Goal: Task Accomplishment & Management: Manage account settings

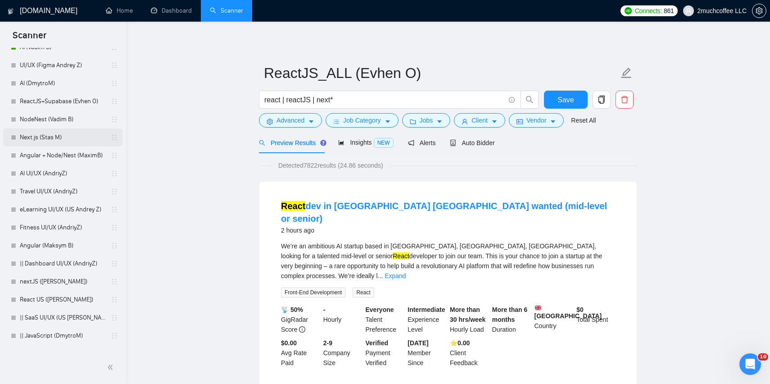
scroll to position [220, 0]
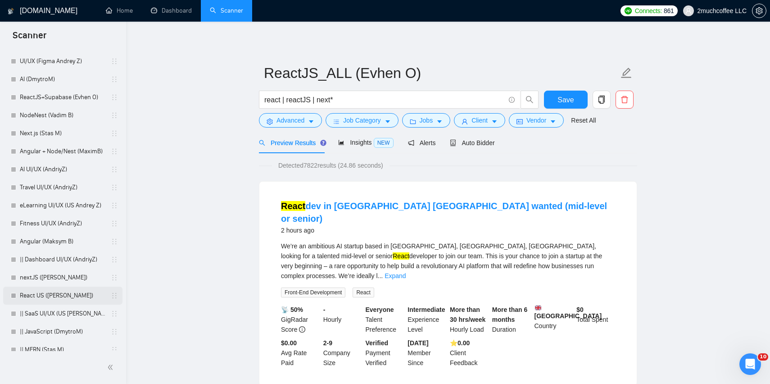
click at [71, 298] on link "React US ([PERSON_NAME])" at bounding box center [63, 295] width 86 height 18
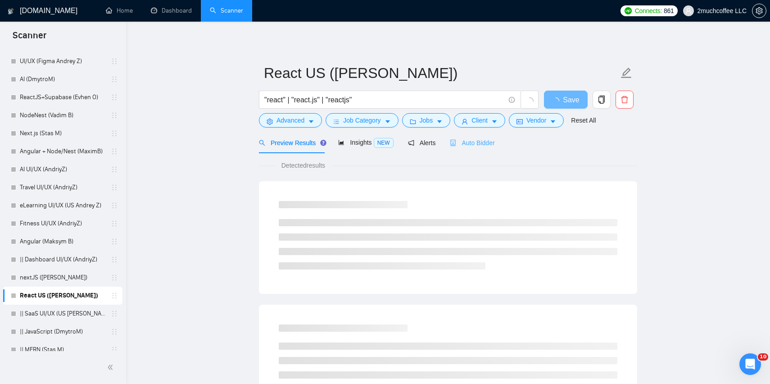
click at [487, 133] on div "Auto Bidder" at bounding box center [472, 142] width 45 height 21
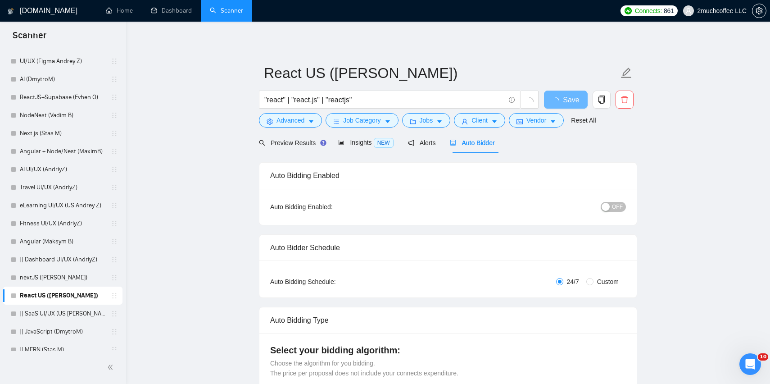
checkbox input "true"
click at [602, 198] on div "Auto Bidding Enabled: OFF" at bounding box center [447, 207] width 377 height 36
click at [607, 205] on div "button" at bounding box center [606, 207] width 8 height 8
click at [562, 102] on span "Save" at bounding box center [566, 99] width 16 height 11
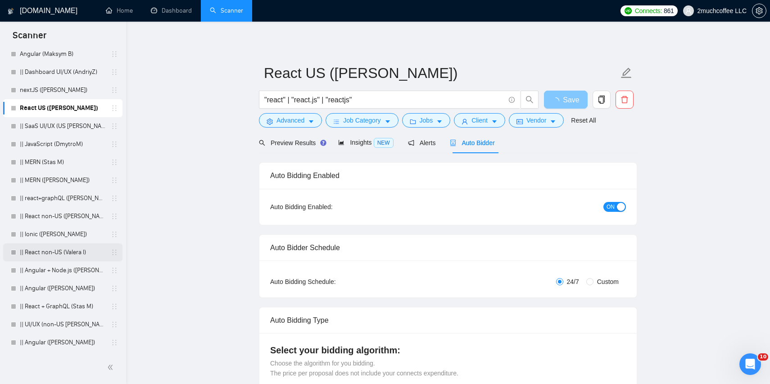
scroll to position [407, 0]
click at [91, 217] on link "|| React non-US ([PERSON_NAME])" at bounding box center [63, 217] width 86 height 18
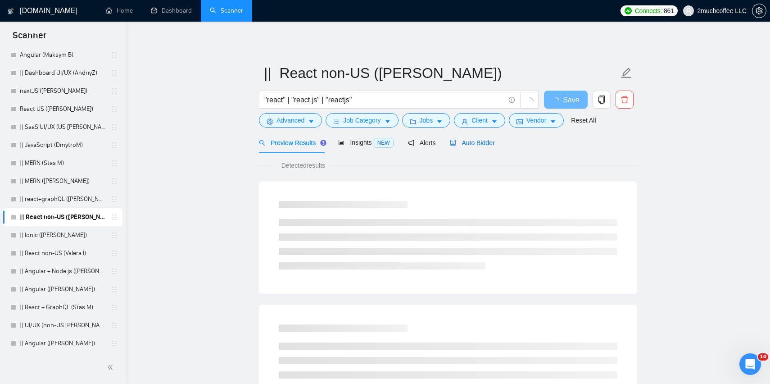
click at [485, 139] on span "Auto Bidder" at bounding box center [472, 142] width 45 height 7
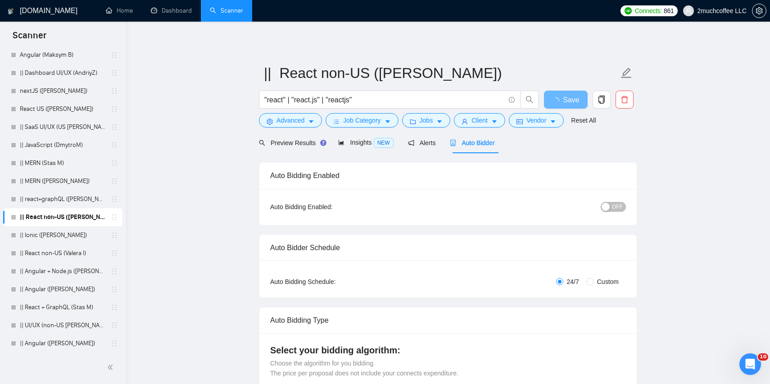
click at [614, 208] on span "OFF" at bounding box center [617, 207] width 11 height 10
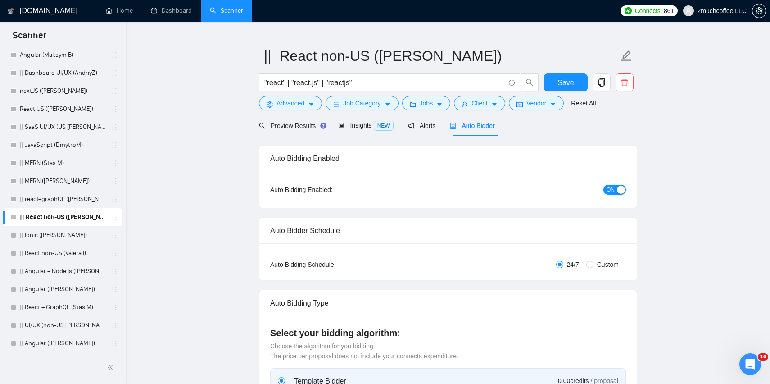
scroll to position [18, 0]
click at [573, 82] on span "Save" at bounding box center [566, 81] width 16 height 11
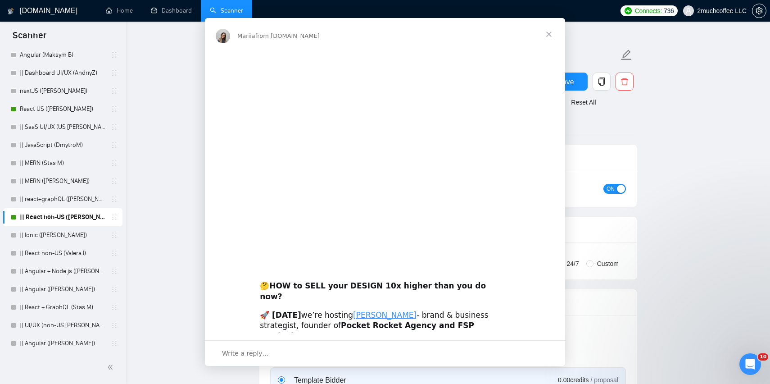
scroll to position [0, 0]
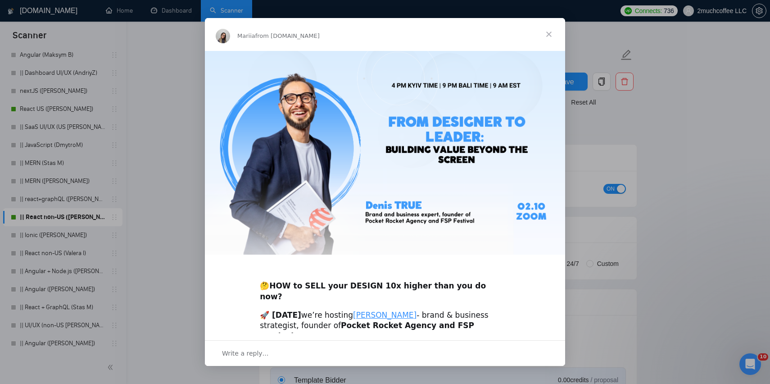
click at [547, 38] on span "Close" at bounding box center [549, 34] width 32 height 32
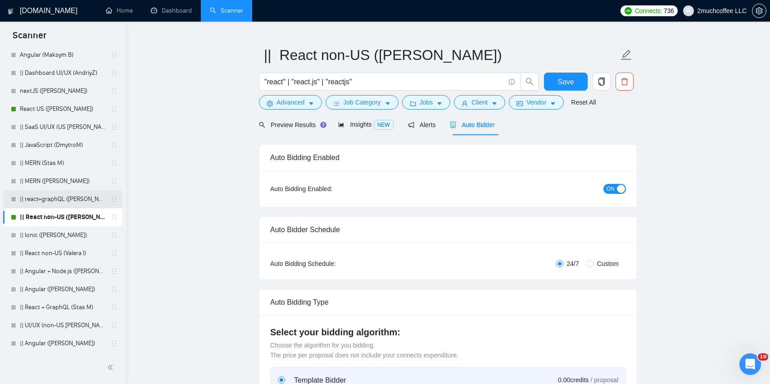
click at [67, 204] on link "|| react+graphQL ([PERSON_NAME])" at bounding box center [63, 199] width 86 height 18
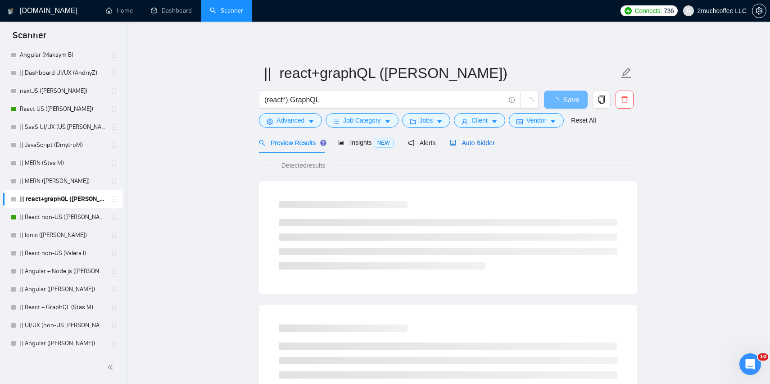
click at [491, 144] on span "Auto Bidder" at bounding box center [472, 142] width 45 height 7
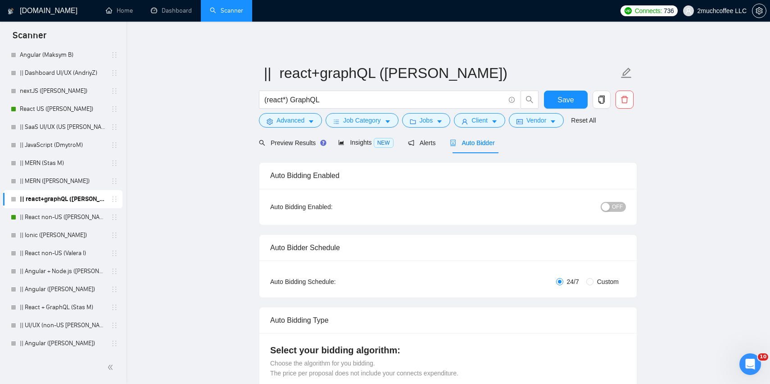
click at [608, 208] on div "button" at bounding box center [606, 207] width 8 height 8
click at [559, 95] on span "Save" at bounding box center [566, 99] width 16 height 11
click at [612, 201] on div "ON" at bounding box center [567, 206] width 118 height 10
click at [613, 204] on span "ON" at bounding box center [611, 207] width 8 height 10
click at [564, 102] on span "Save" at bounding box center [566, 99] width 16 height 11
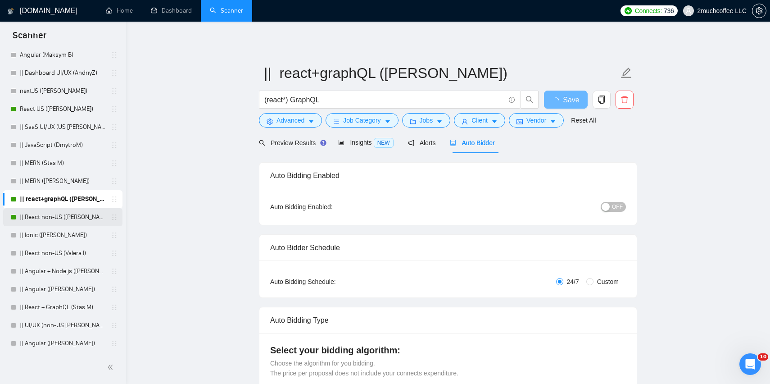
click at [76, 216] on link "|| React non-US ([PERSON_NAME])" at bounding box center [63, 217] width 86 height 18
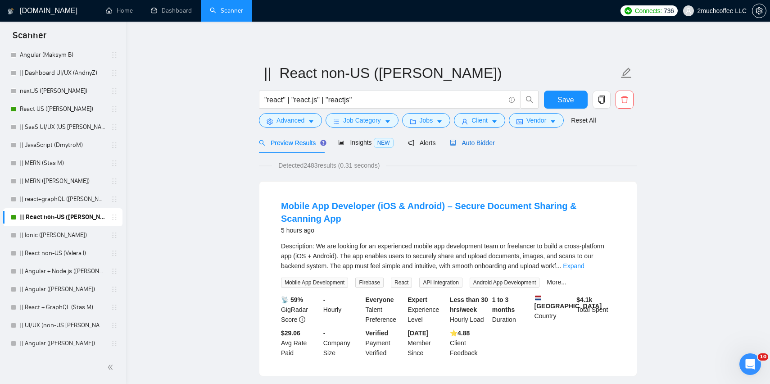
click at [456, 142] on icon "robot" at bounding box center [453, 143] width 6 height 6
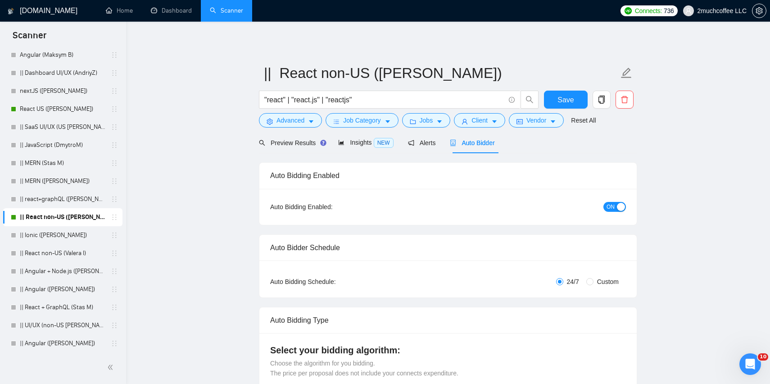
click at [614, 206] on span "ON" at bounding box center [611, 207] width 8 height 10
click at [563, 98] on span "Save" at bounding box center [566, 99] width 16 height 11
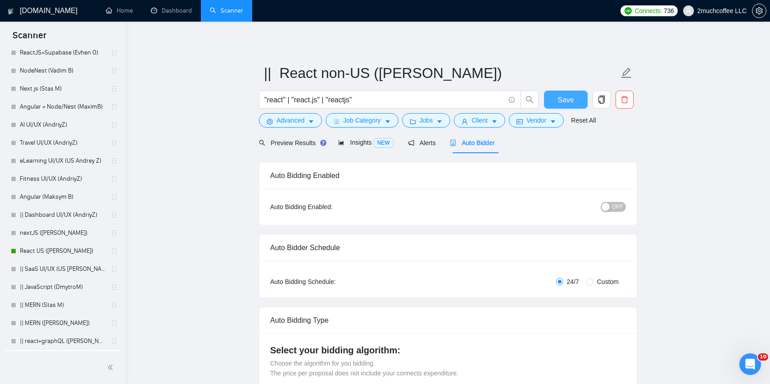
scroll to position [264, 0]
click at [85, 224] on link "|| Dashboard UI/UX (AndriyZ)" at bounding box center [63, 215] width 86 height 18
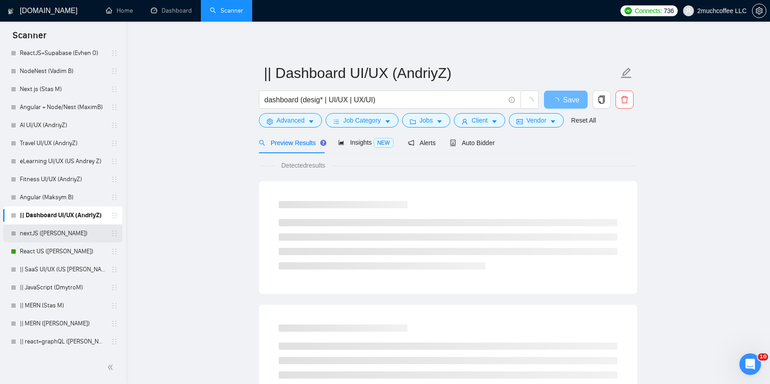
click at [86, 230] on link "nextJS ([PERSON_NAME])" at bounding box center [63, 233] width 86 height 18
click at [482, 145] on span "Auto Bidder" at bounding box center [472, 142] width 45 height 7
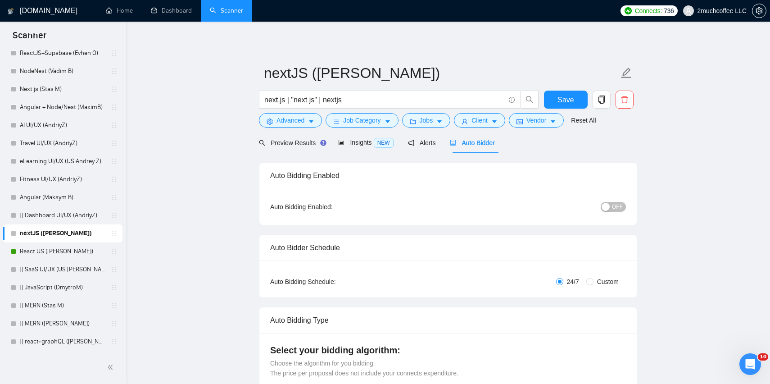
click at [610, 206] on button "OFF" at bounding box center [613, 207] width 25 height 10
click at [571, 104] on span "Save" at bounding box center [566, 99] width 16 height 11
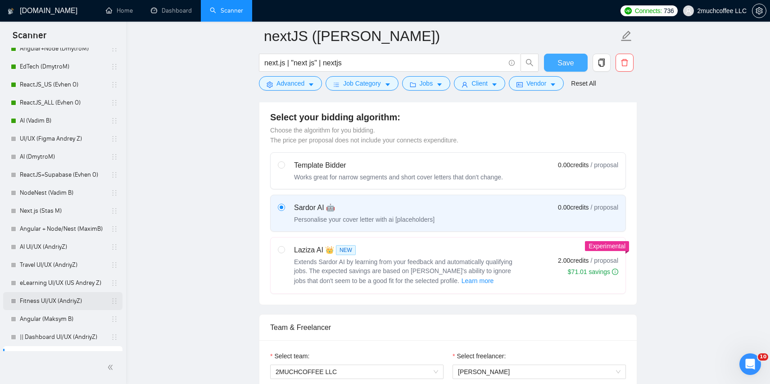
scroll to position [133, 0]
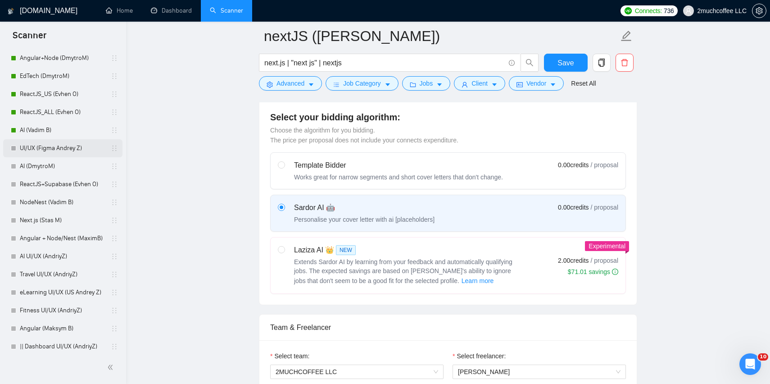
click at [91, 145] on link "UI/UX (Figma Andrey Z)" at bounding box center [63, 148] width 86 height 18
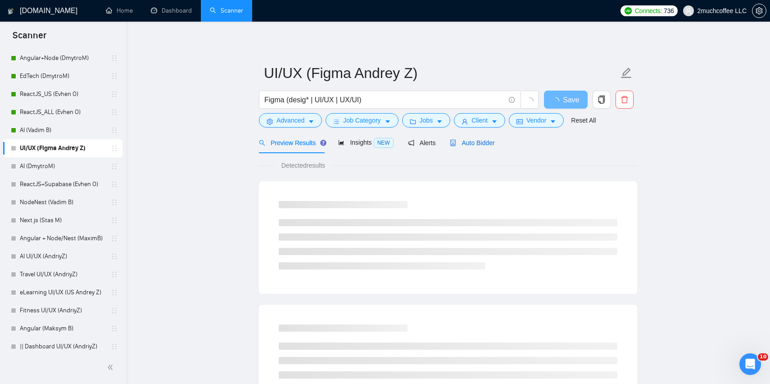
click at [489, 145] on span "Auto Bidder" at bounding box center [472, 142] width 45 height 7
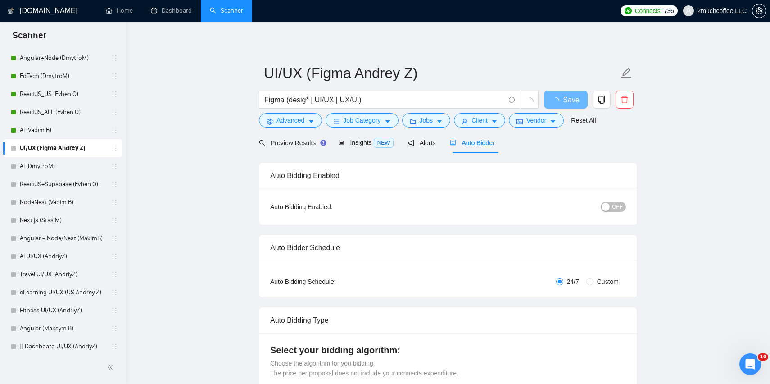
checkbox input "true"
click at [618, 204] on span "OFF" at bounding box center [617, 207] width 11 height 10
click at [576, 103] on button "Save" at bounding box center [566, 100] width 44 height 18
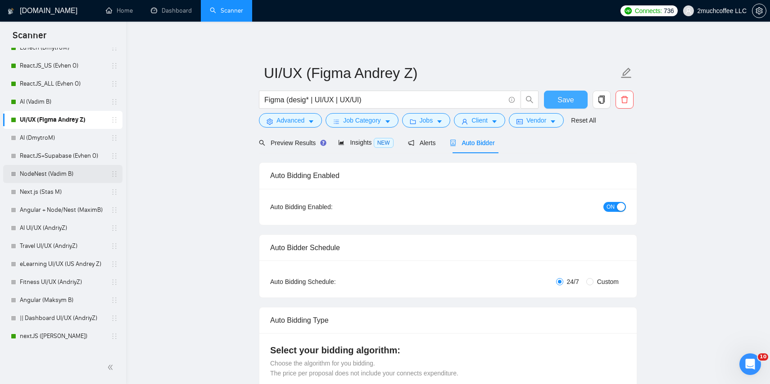
scroll to position [161, 0]
click at [80, 226] on link "AI UI/UX (AndriyZ)" at bounding box center [63, 228] width 86 height 18
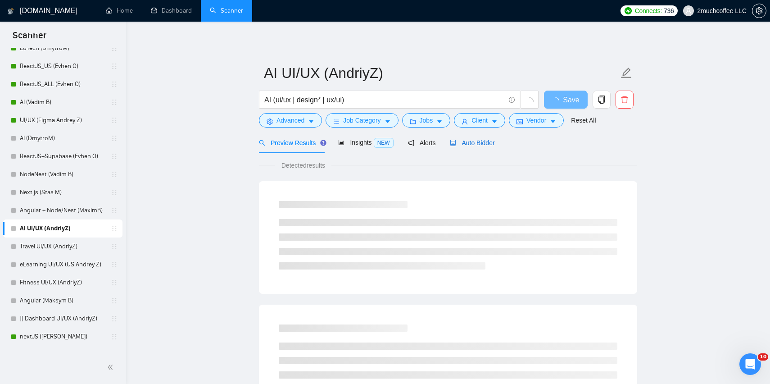
click at [475, 142] on span "Auto Bidder" at bounding box center [472, 142] width 45 height 7
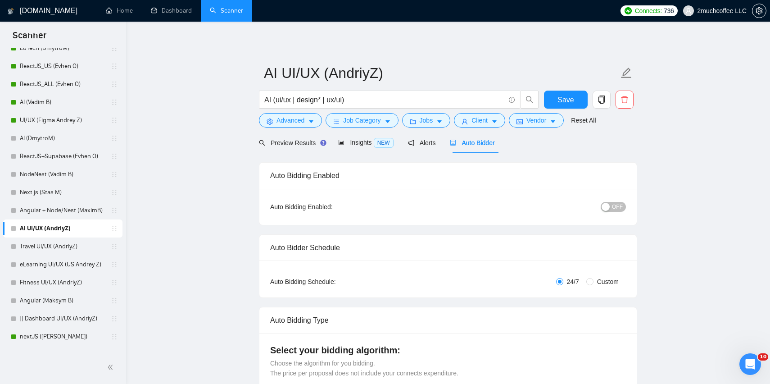
click at [619, 205] on span "OFF" at bounding box center [617, 207] width 11 height 10
click at [566, 97] on span "Save" at bounding box center [566, 99] width 16 height 11
drag, startPoint x: 66, startPoint y: 244, endPoint x: 156, endPoint y: 202, distance: 99.4
click at [66, 244] on link "Travel UI/UX (AndriyZ)" at bounding box center [63, 246] width 86 height 18
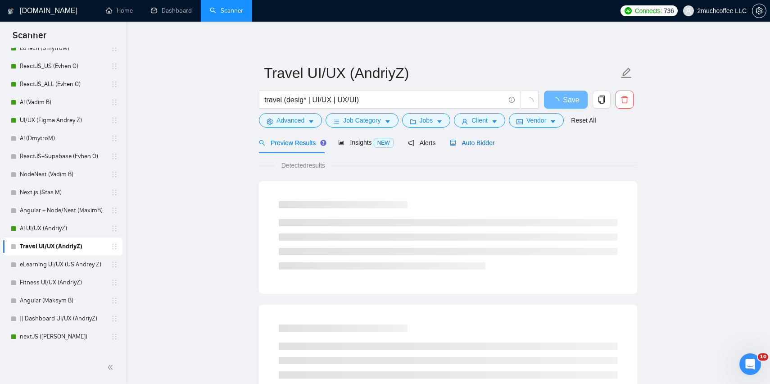
click at [470, 141] on span "Auto Bidder" at bounding box center [472, 142] width 45 height 7
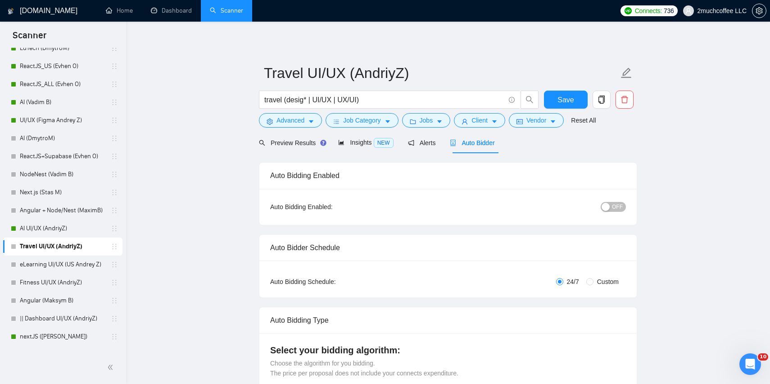
click at [617, 205] on span "OFF" at bounding box center [617, 207] width 11 height 10
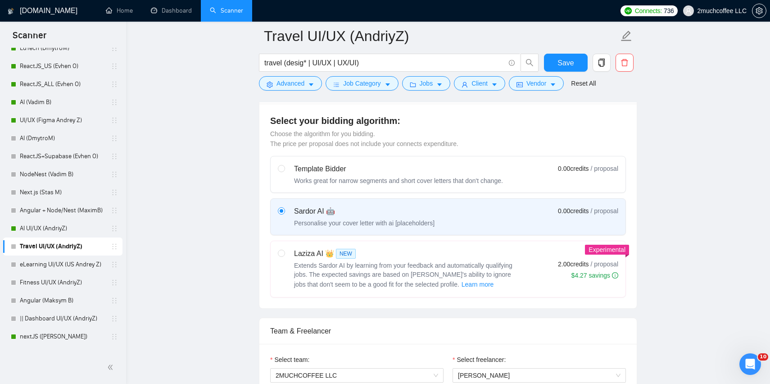
scroll to position [222, 0]
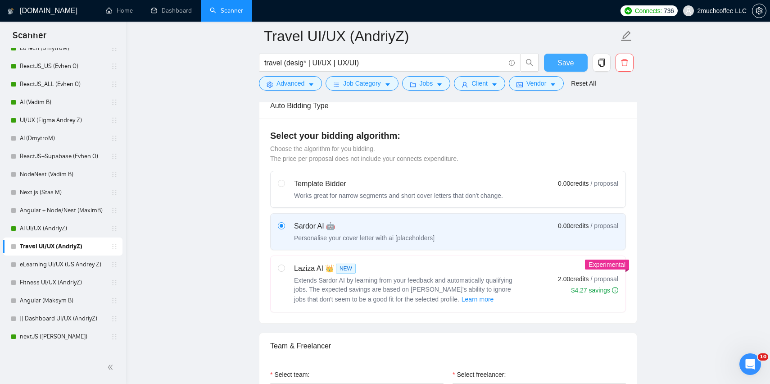
click at [571, 64] on span "Save" at bounding box center [566, 62] width 16 height 11
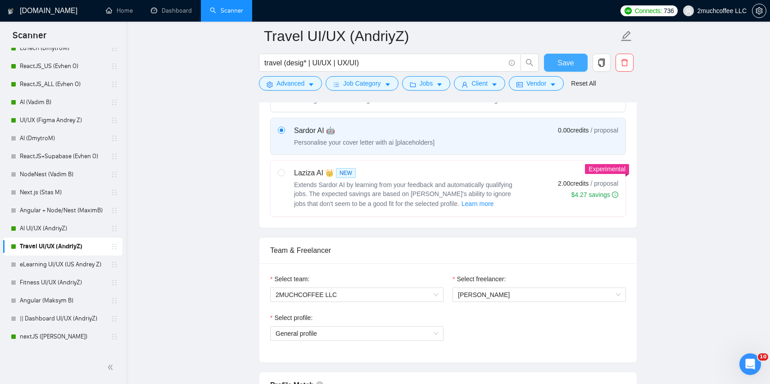
scroll to position [283, 0]
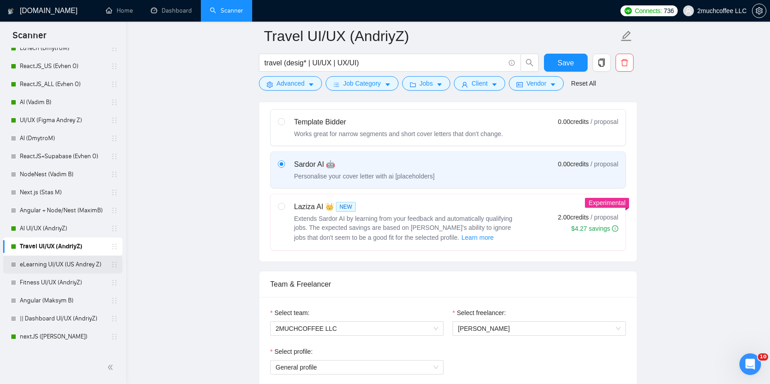
click at [61, 262] on link "eLearning UI/UX (US Andrey Z)" at bounding box center [63, 264] width 86 height 18
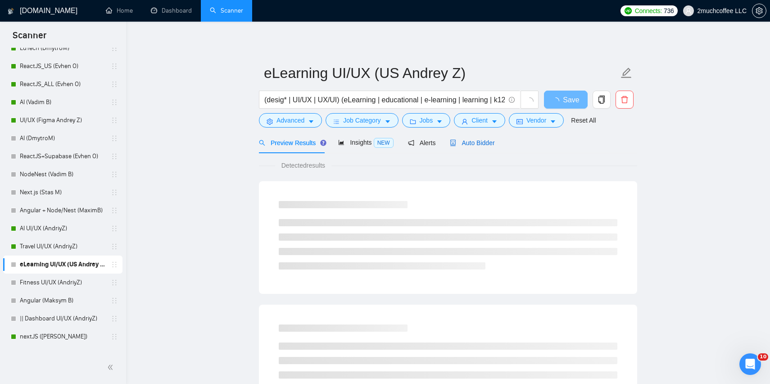
click at [486, 145] on span "Auto Bidder" at bounding box center [472, 142] width 45 height 7
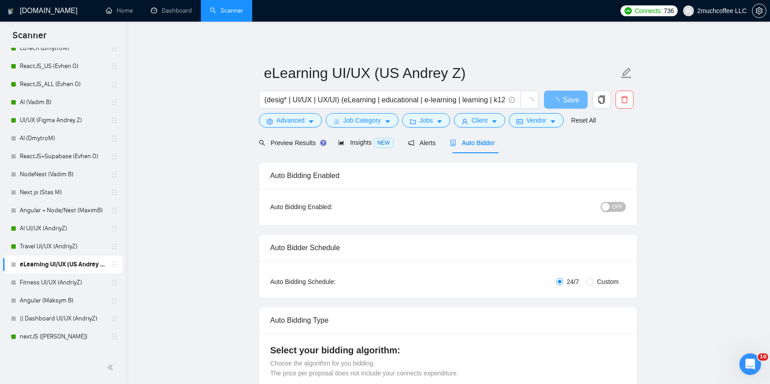
click at [620, 207] on span "OFF" at bounding box center [617, 207] width 11 height 10
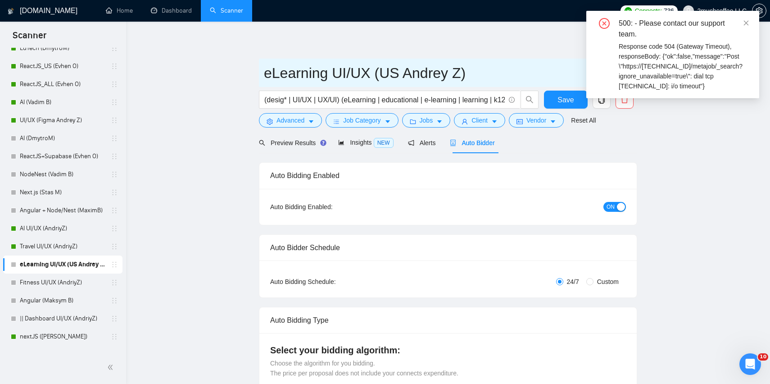
click at [563, 68] on input "eLearning UI/UX (US Andrey Z)" at bounding box center [441, 73] width 355 height 23
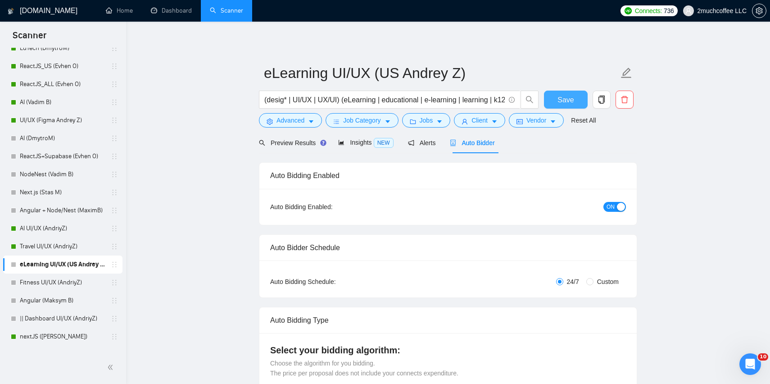
click at [564, 101] on span "Save" at bounding box center [566, 99] width 16 height 11
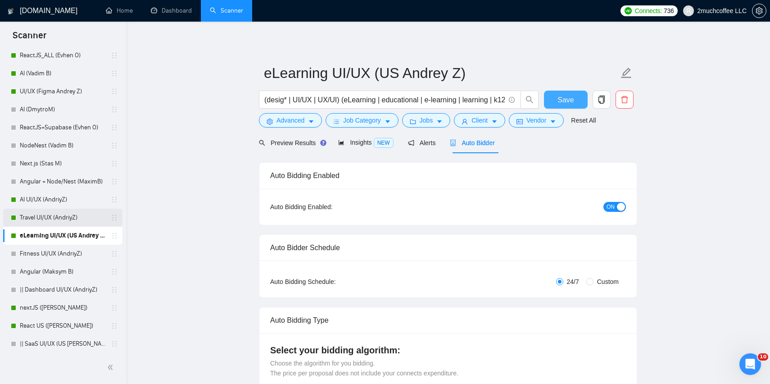
scroll to position [140, 0]
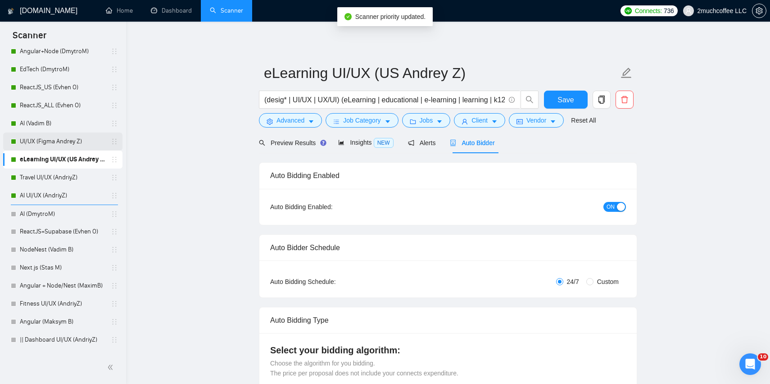
drag, startPoint x: 111, startPoint y: 141, endPoint x: 111, endPoint y: 145, distance: 5.0
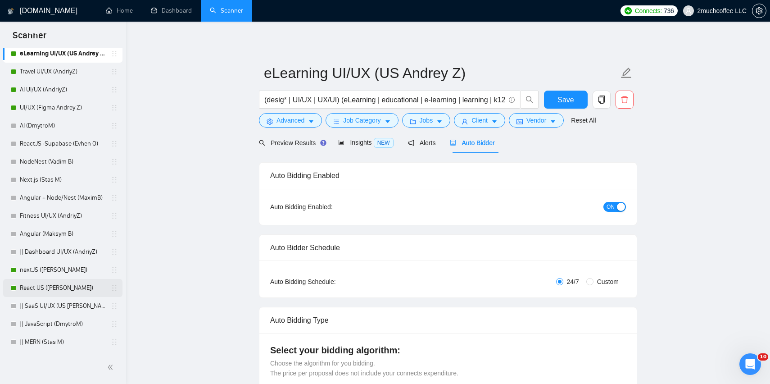
scroll to position [227, 0]
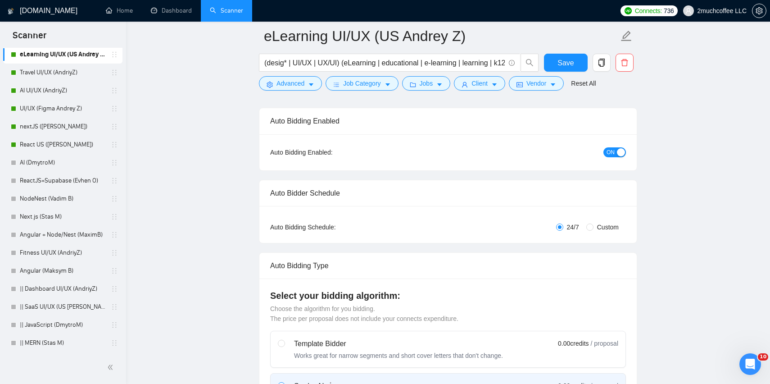
scroll to position [64, 0]
